Goal: Find specific page/section: Find specific page/section

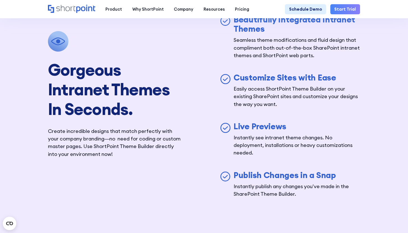
scroll to position [1632, 0]
